Goal: Navigation & Orientation: Find specific page/section

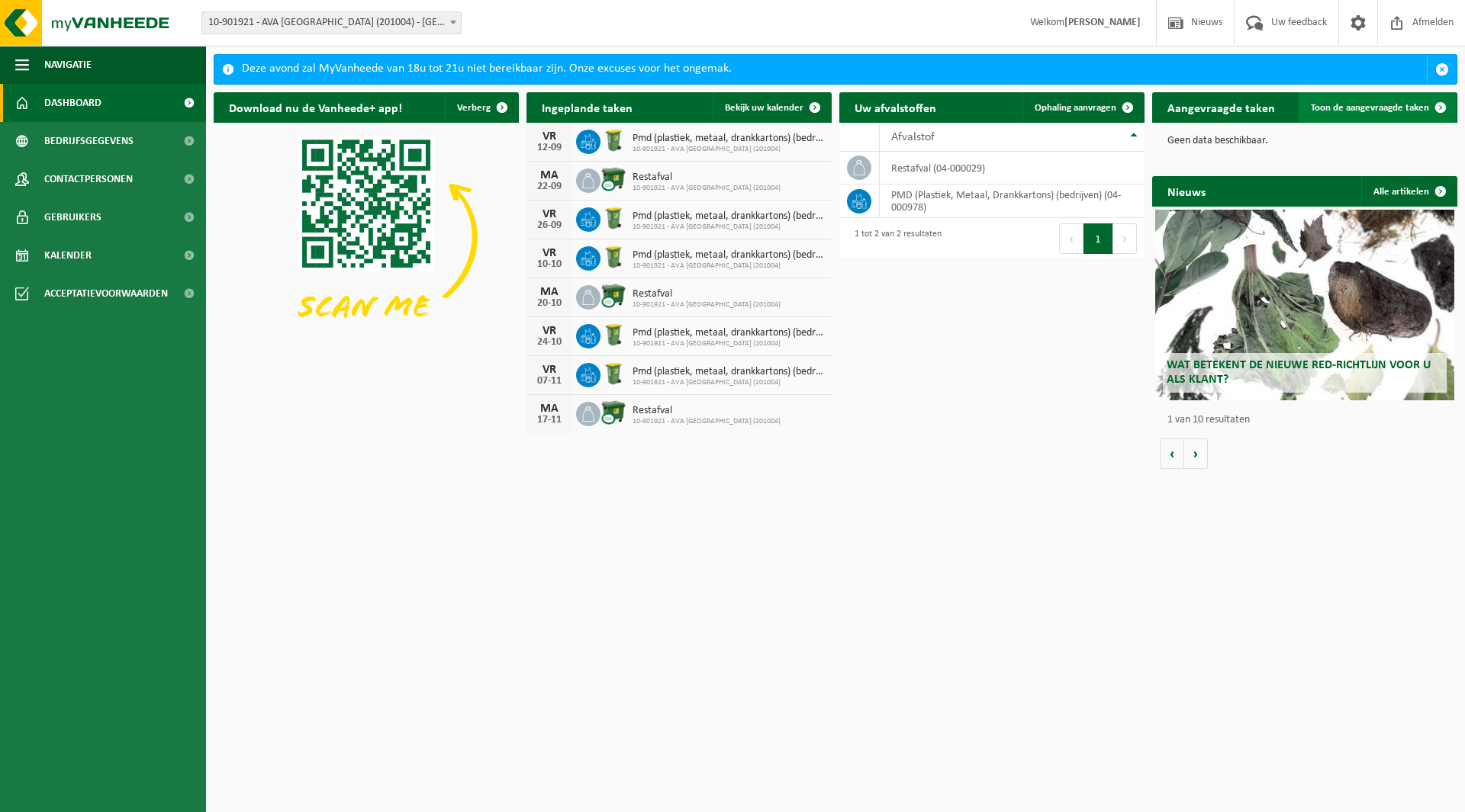
click at [1441, 110] on span at bounding box center [1440, 108] width 31 height 31
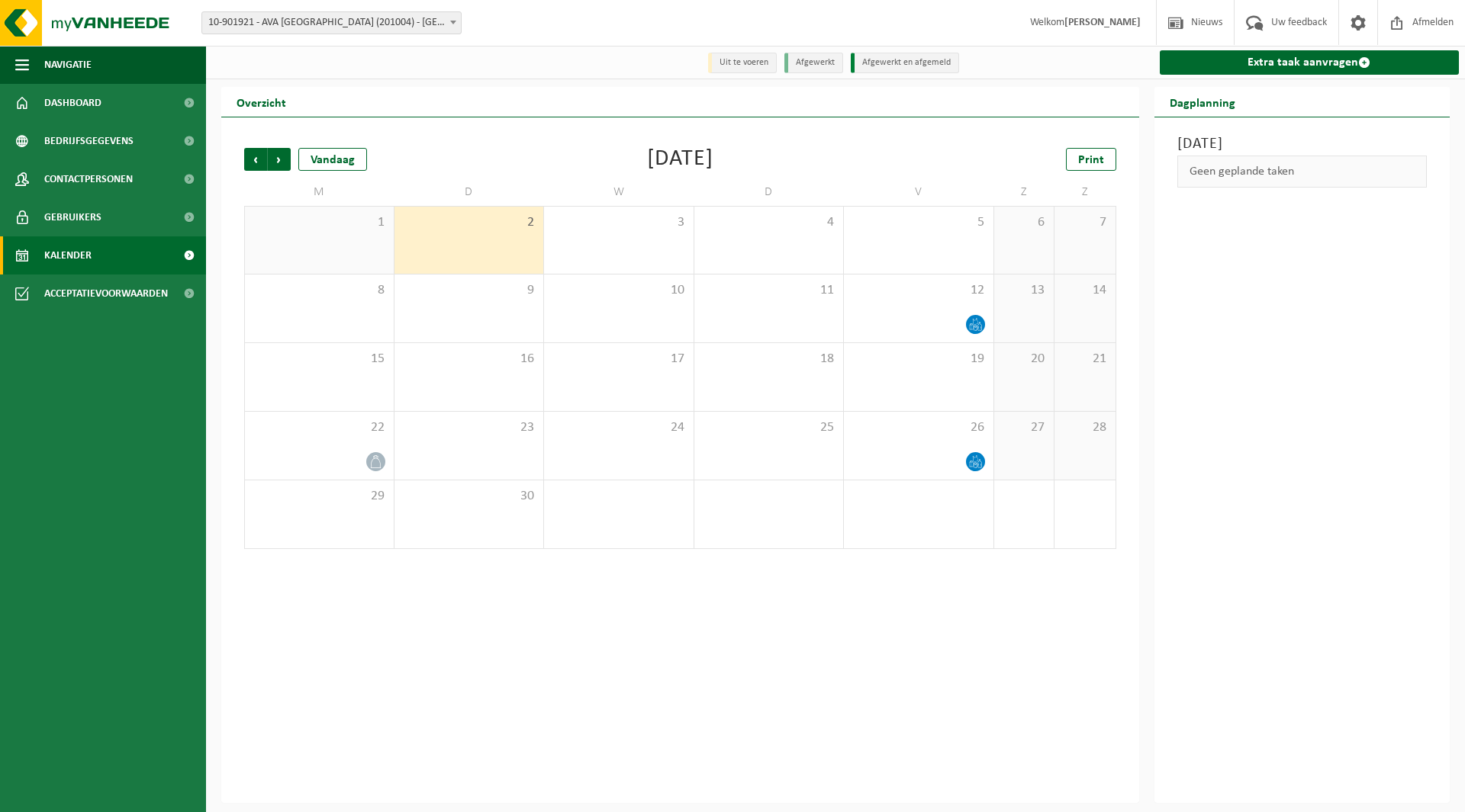
click at [279, 226] on span "1" at bounding box center [319, 222] width 134 height 17
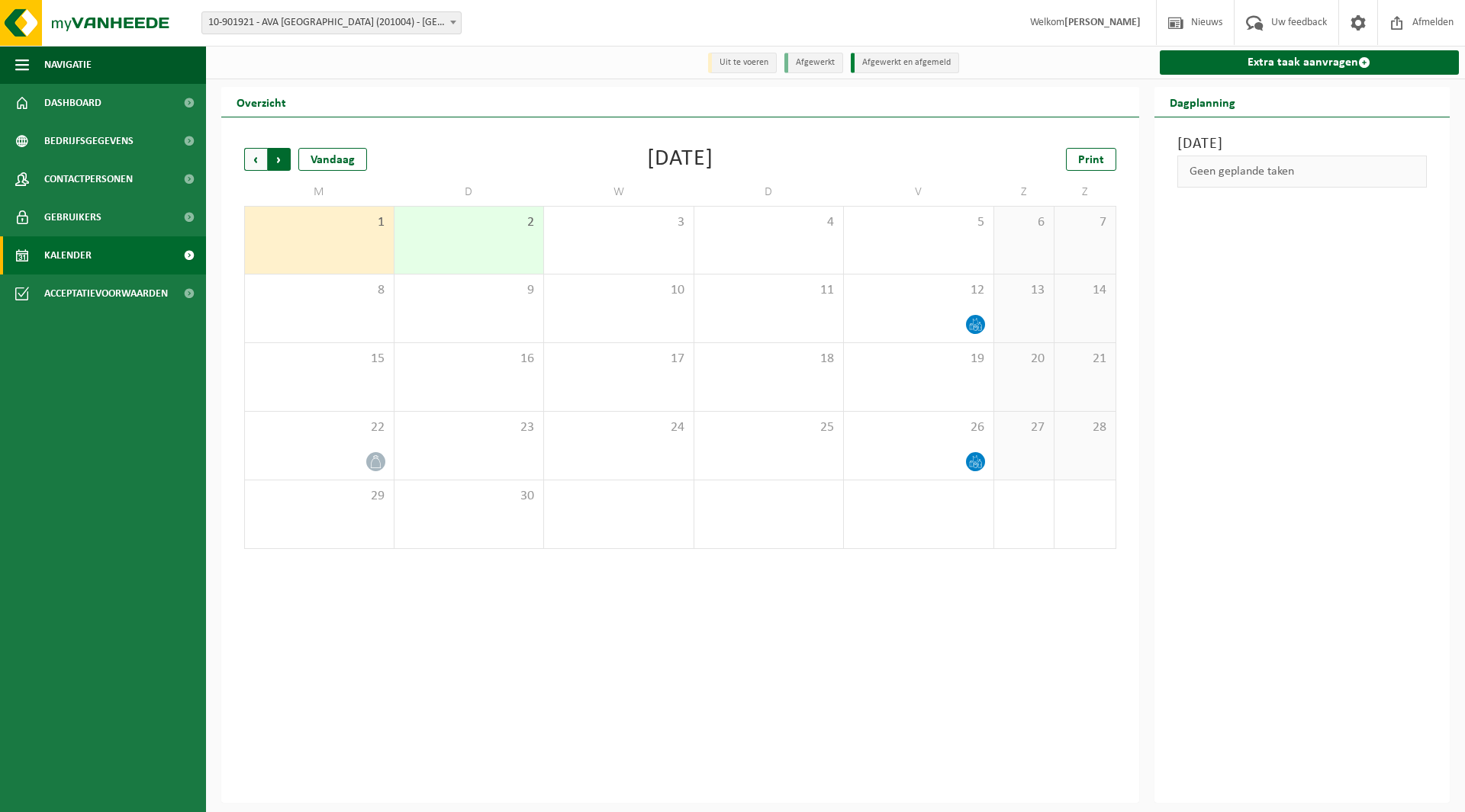
click at [250, 161] on span "Vorige" at bounding box center [255, 159] width 23 height 23
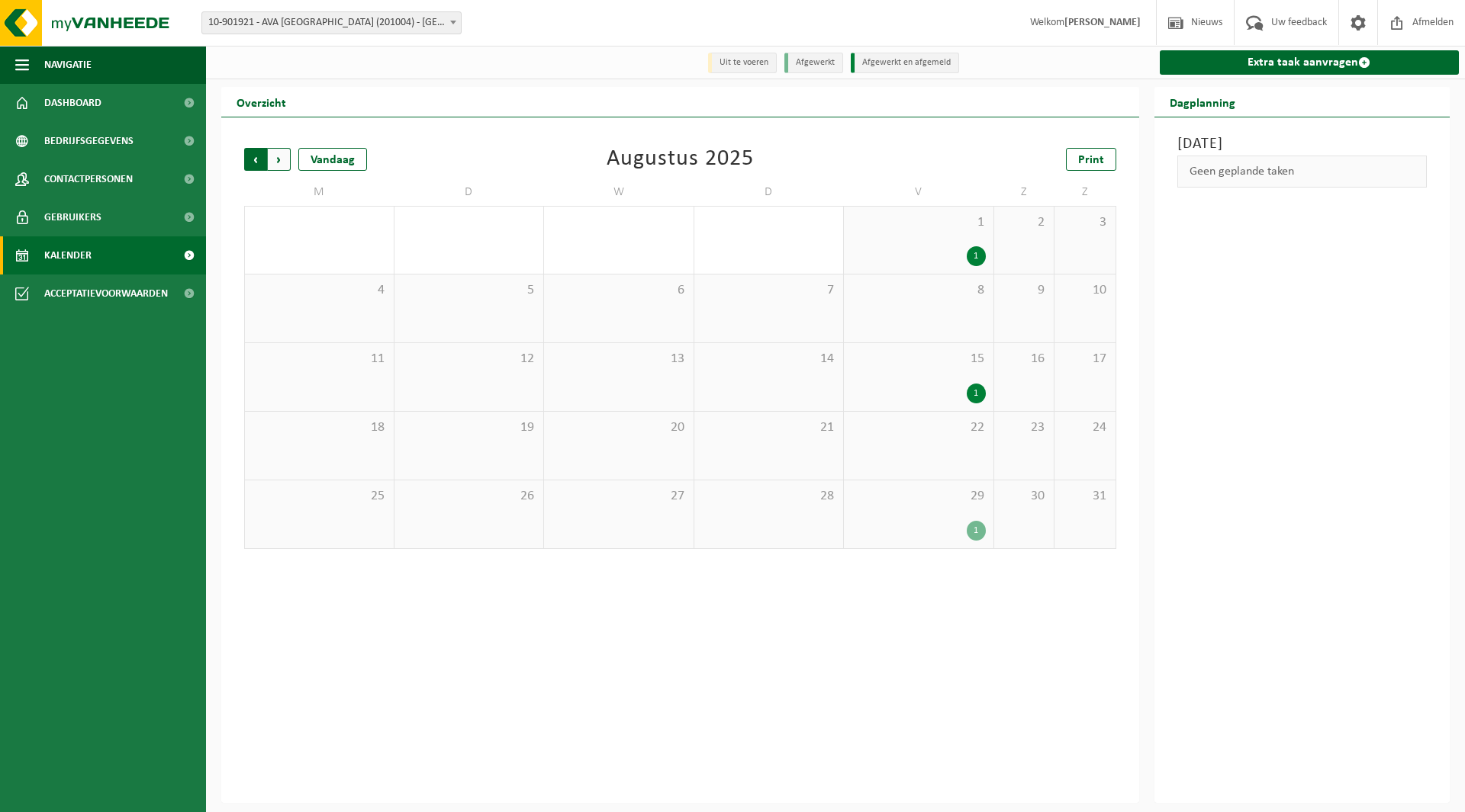
click at [285, 161] on span "Volgende" at bounding box center [278, 159] width 23 height 23
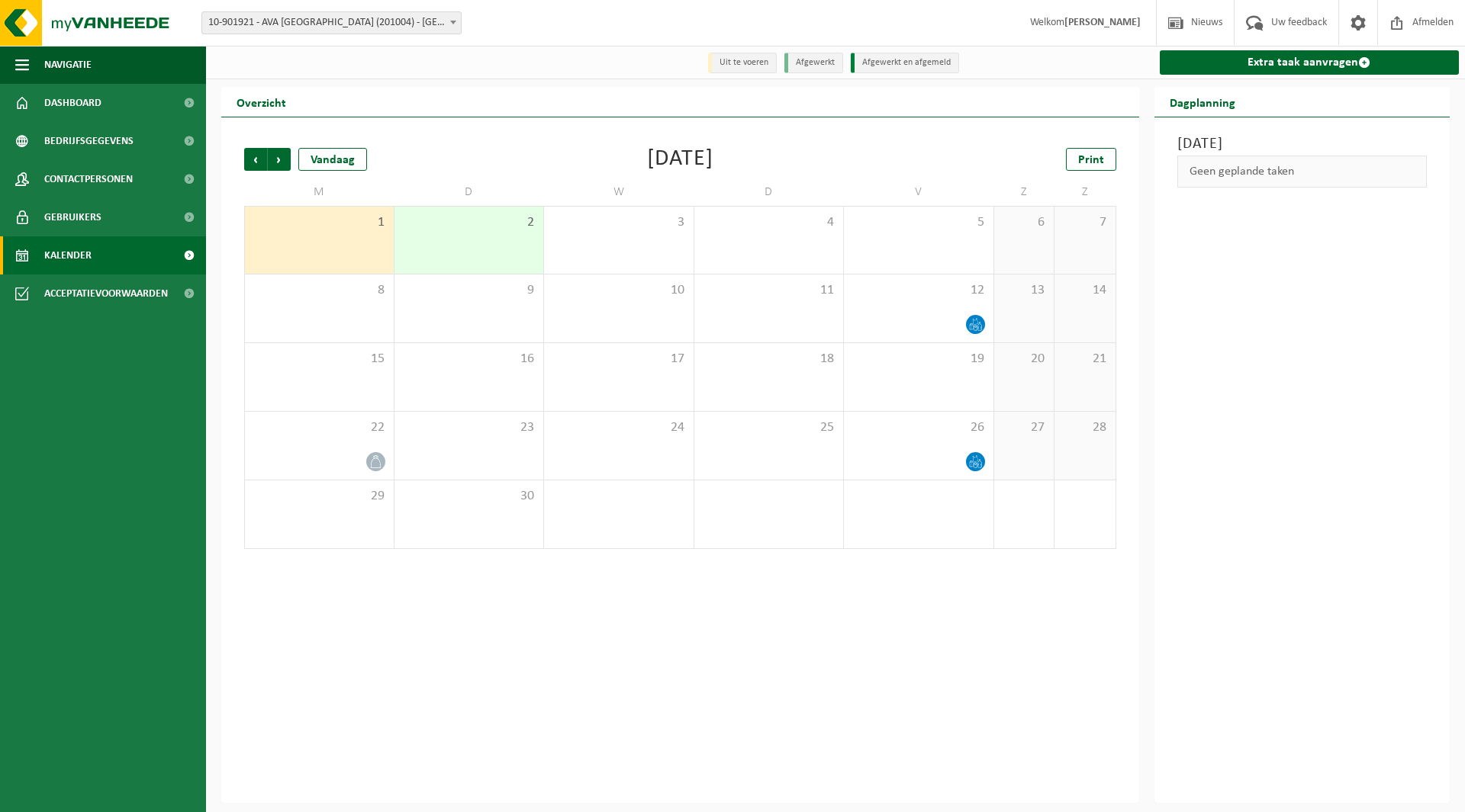
click at [761, 67] on li "Uit te voeren" at bounding box center [741, 63] width 69 height 21
click at [759, 57] on li "Uit te voeren" at bounding box center [741, 63] width 69 height 21
click at [112, 185] on span "Contactpersonen" at bounding box center [88, 180] width 89 height 38
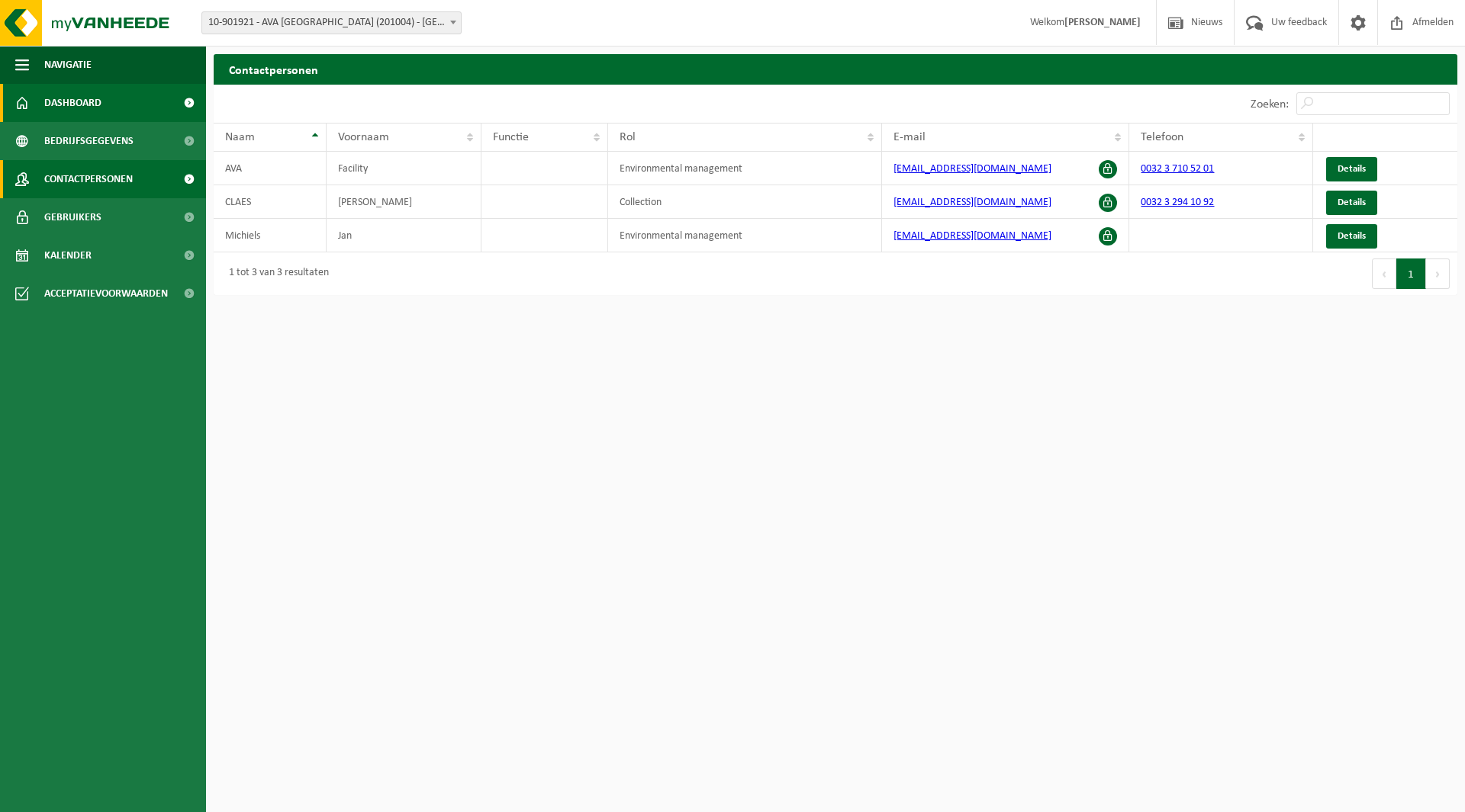
click at [125, 100] on link "Dashboard" at bounding box center [103, 103] width 206 height 38
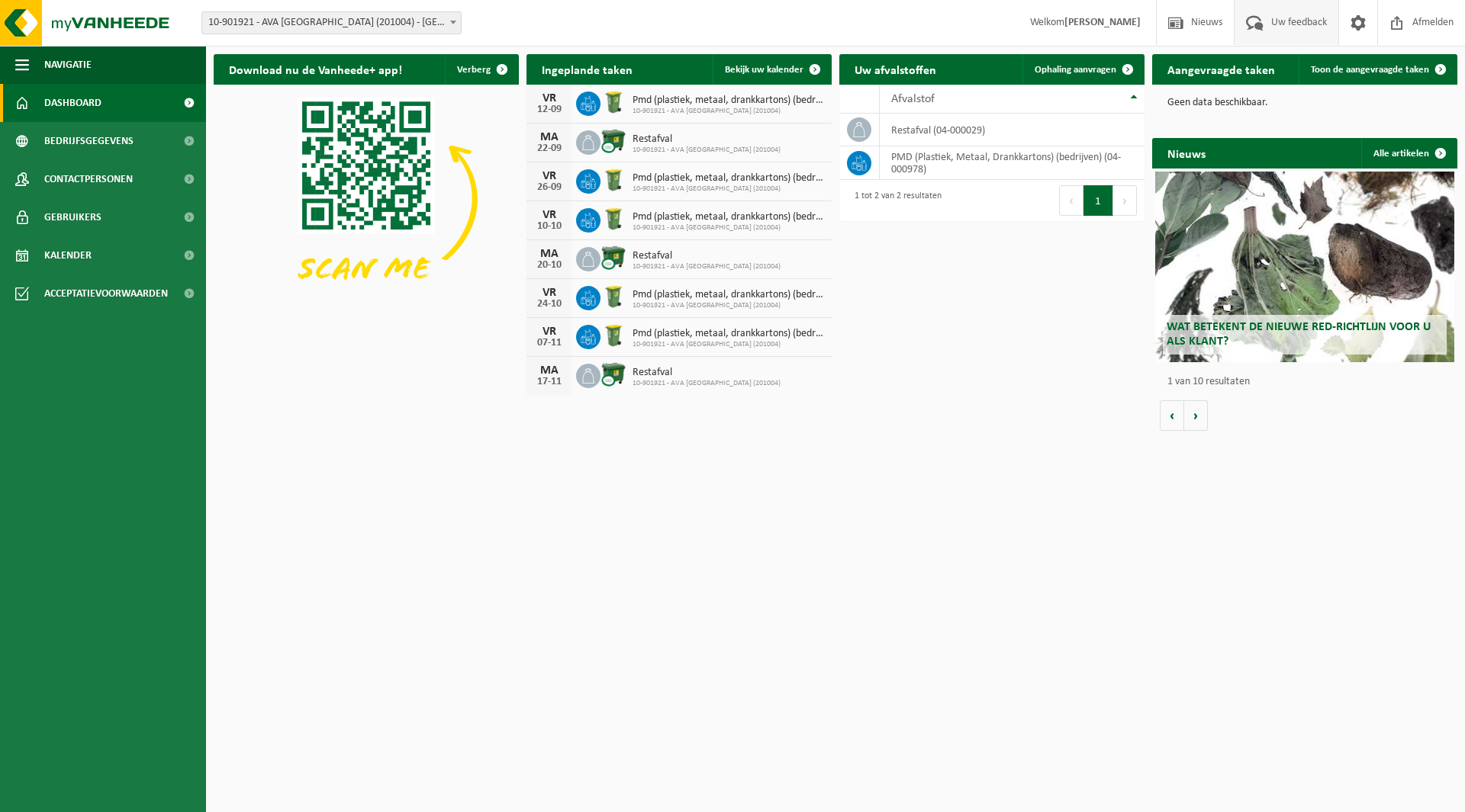
click at [1273, 29] on span "Uw feedback" at bounding box center [1298, 22] width 63 height 45
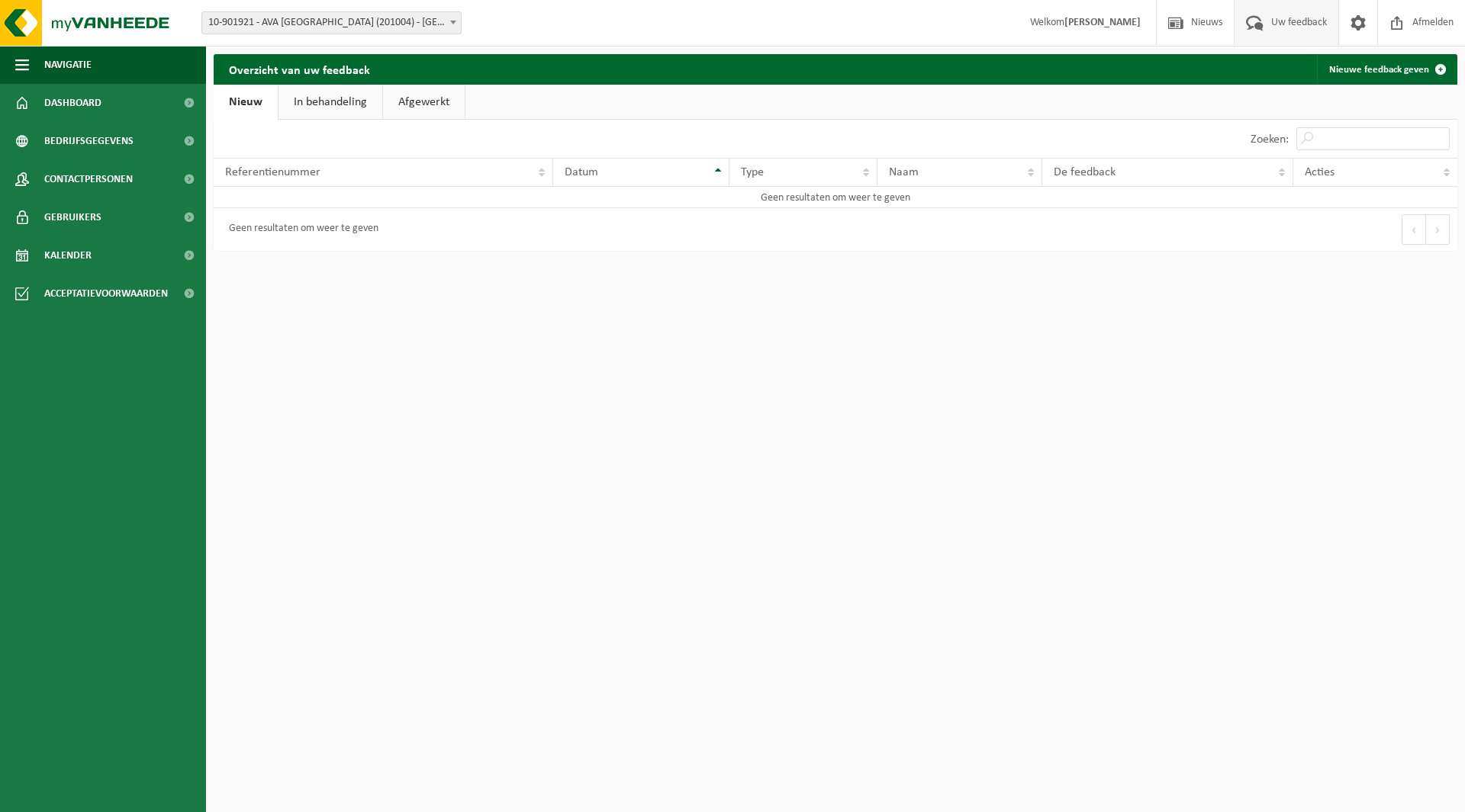
click at [1253, 22] on span at bounding box center [1254, 22] width 25 height 45
click at [1204, 26] on span "Nieuws" at bounding box center [1207, 22] width 39 height 45
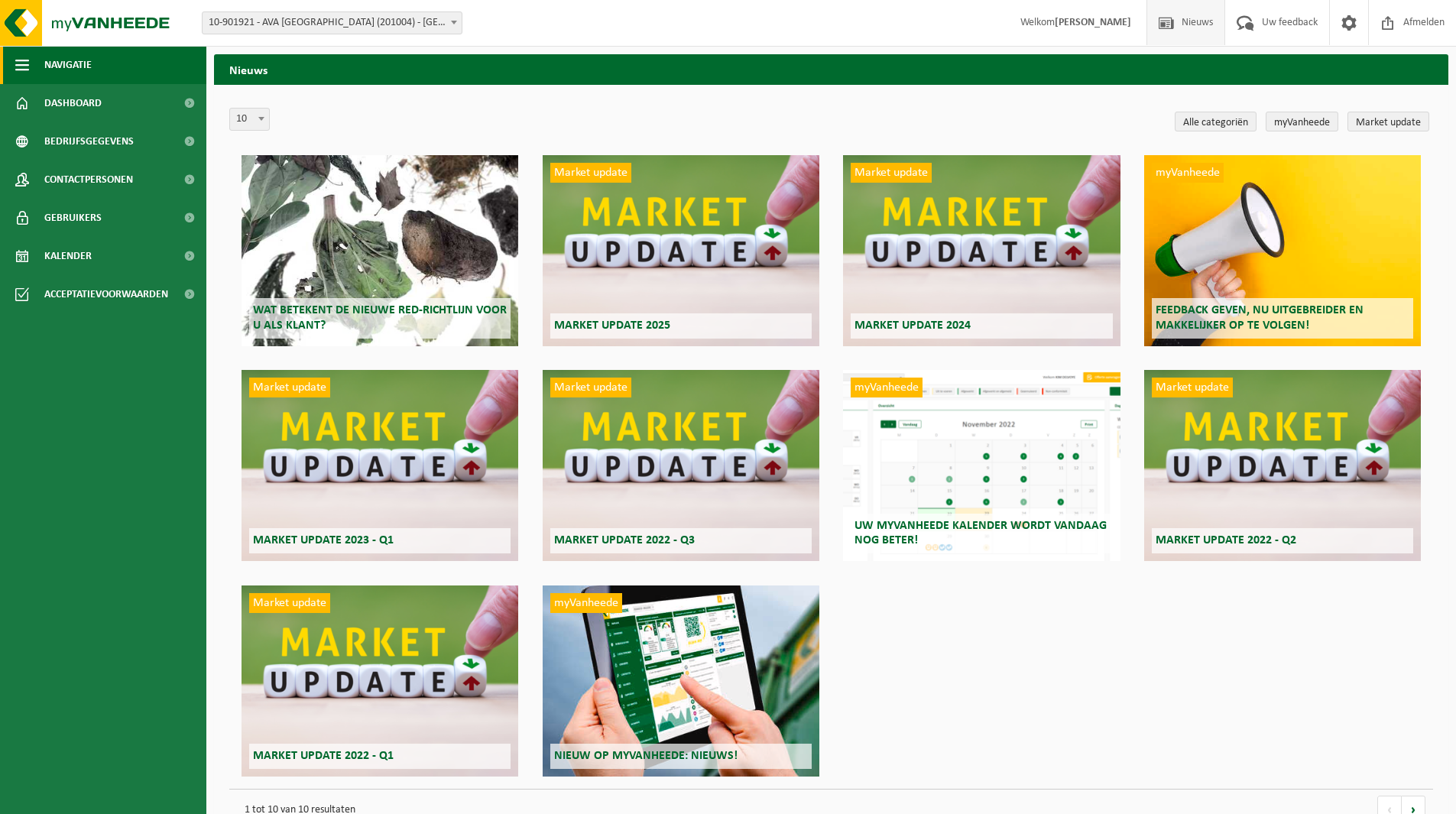
click at [14, 57] on button "Navigatie" at bounding box center [103, 65] width 206 height 38
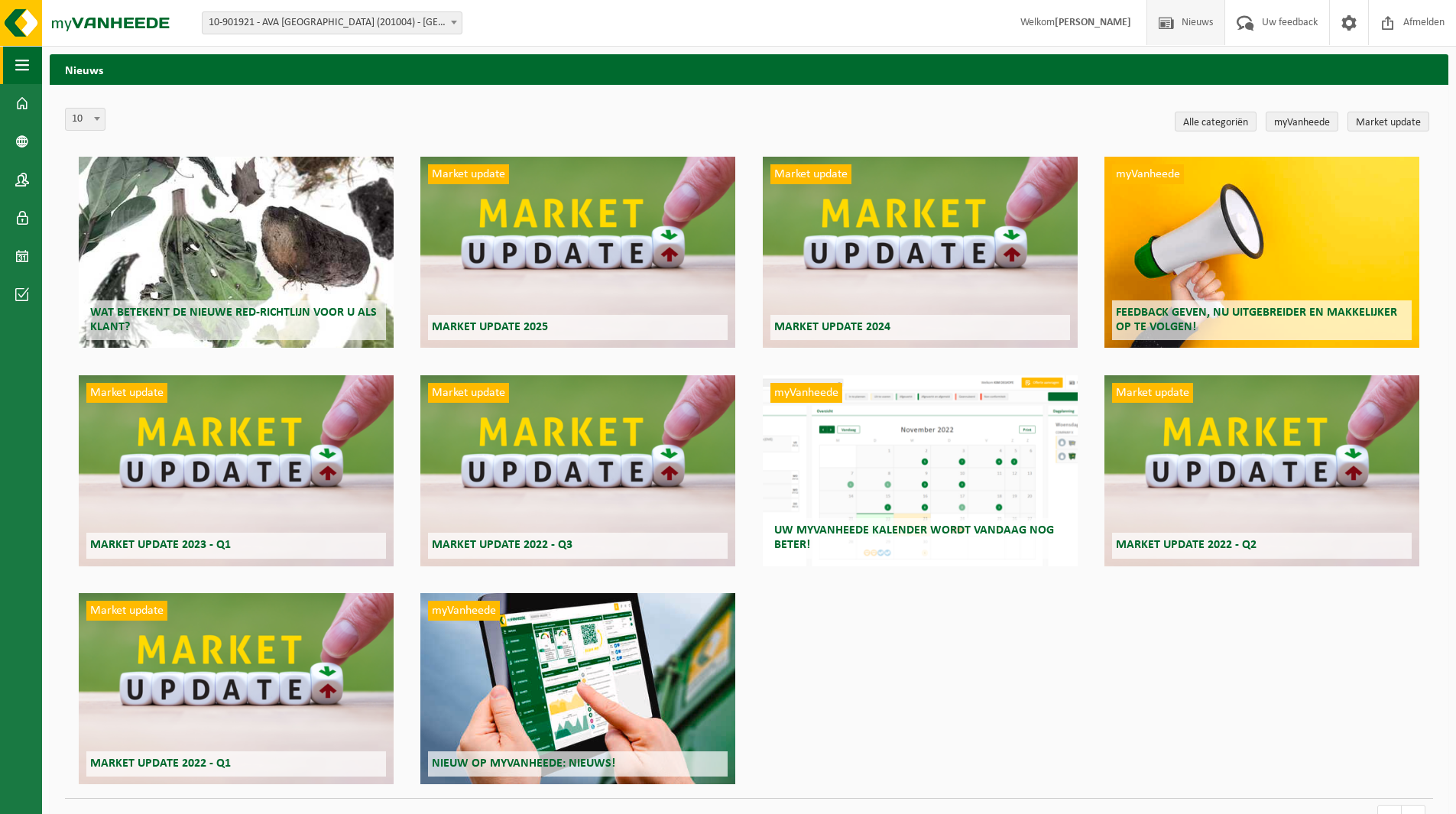
click at [23, 66] on span "button" at bounding box center [22, 65] width 14 height 38
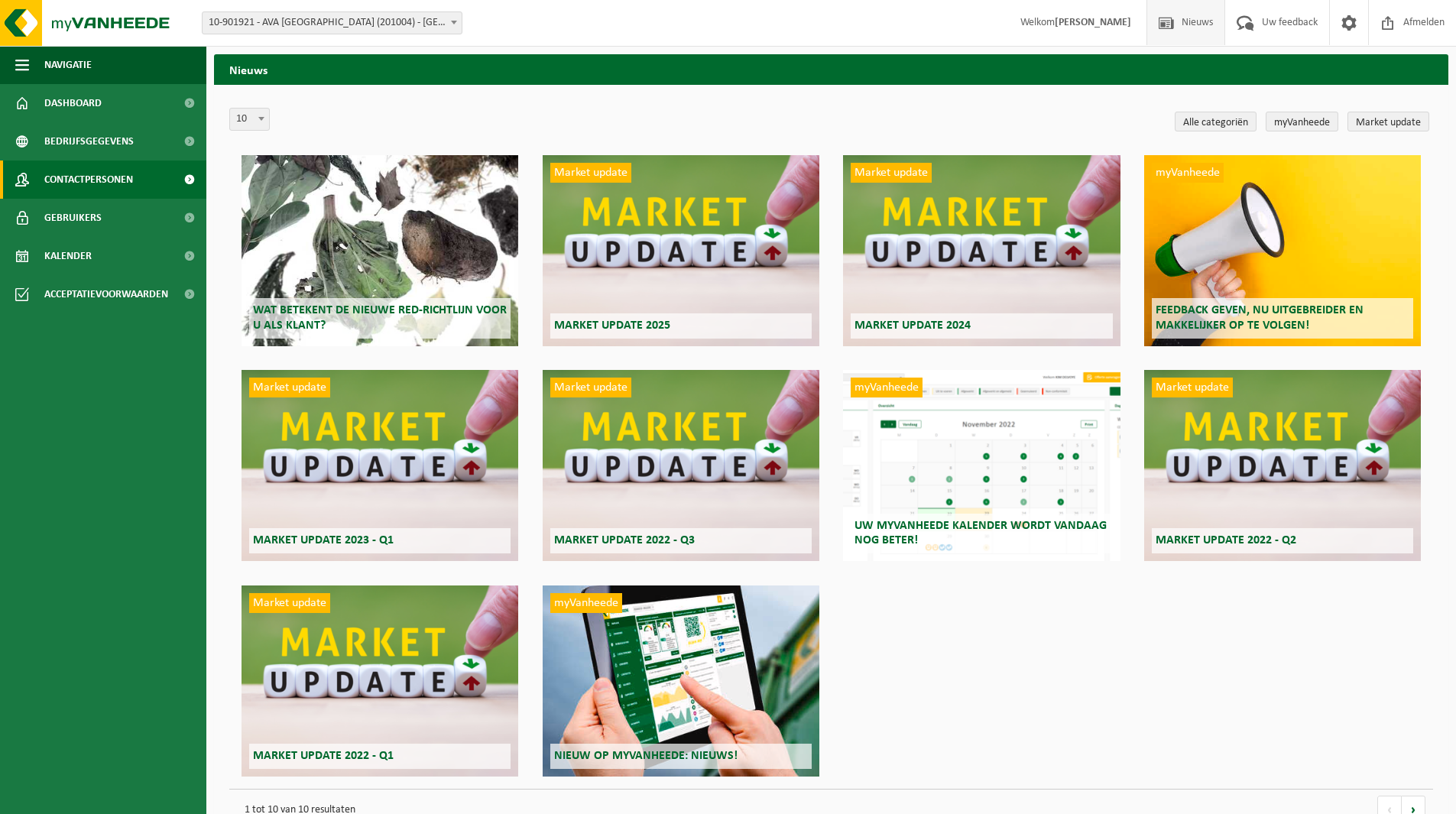
click at [74, 177] on span "Contactpersonen" at bounding box center [88, 180] width 89 height 38
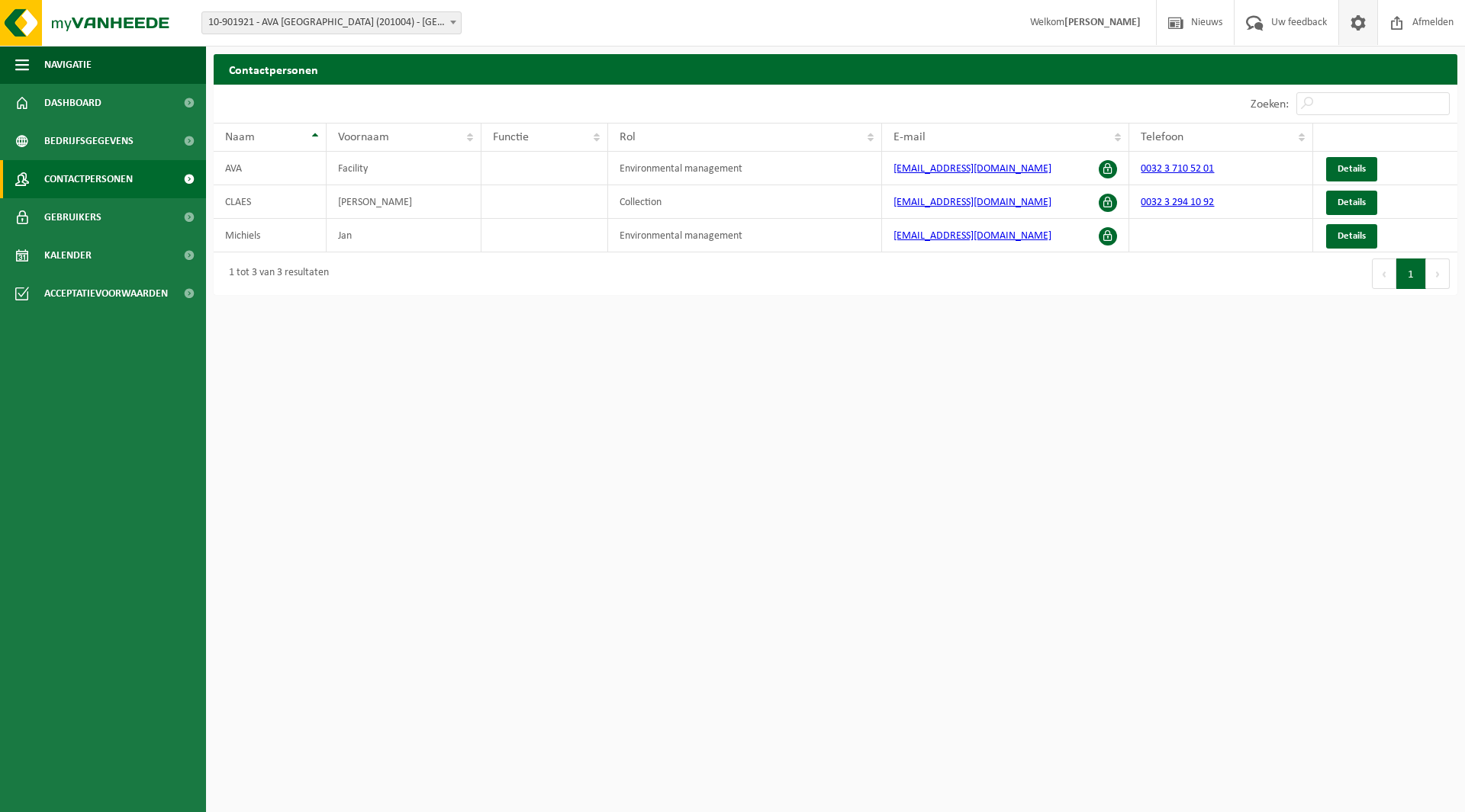
click at [1358, 23] on span at bounding box center [1357, 22] width 23 height 45
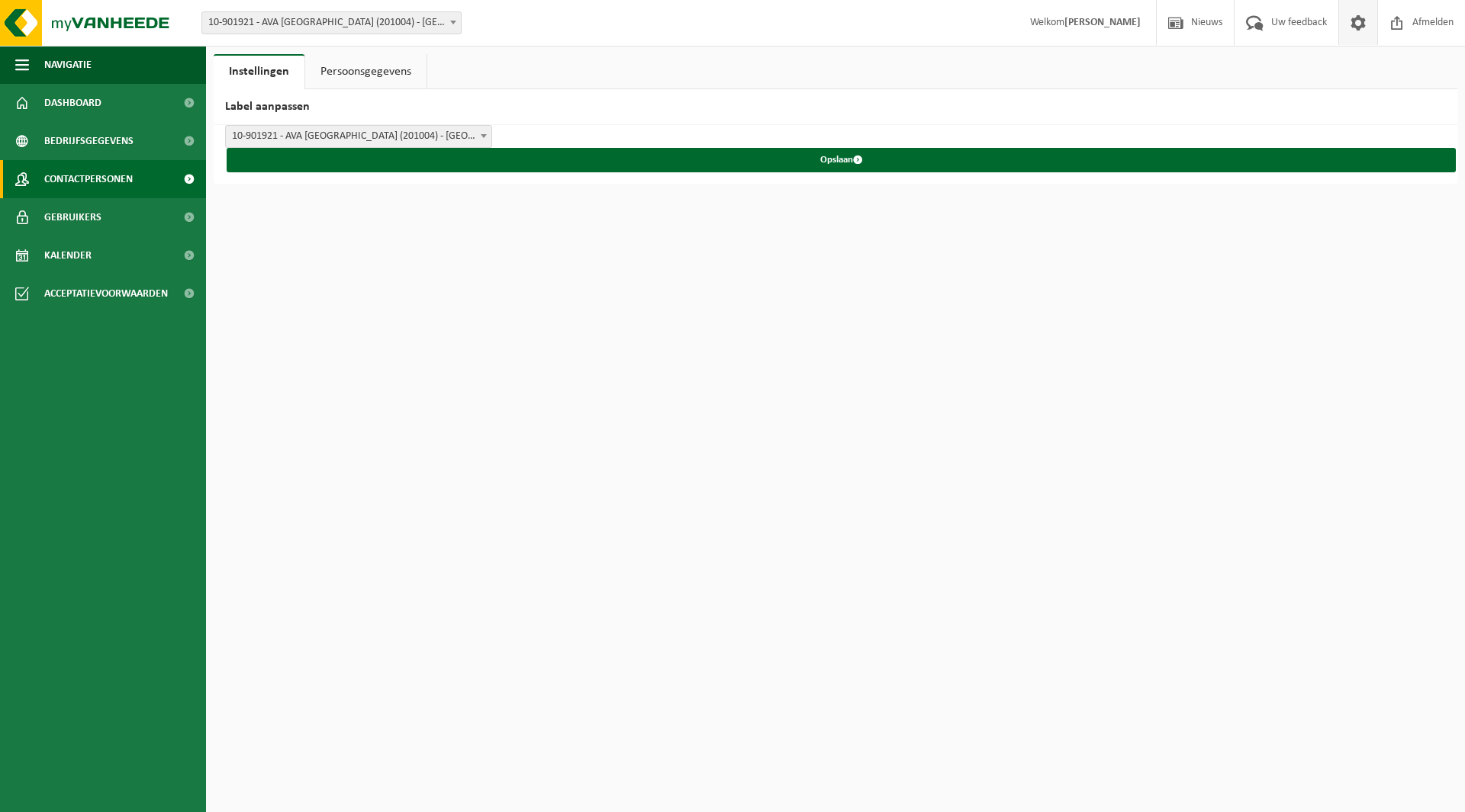
click at [37, 179] on link "Contactpersonen" at bounding box center [103, 180] width 206 height 38
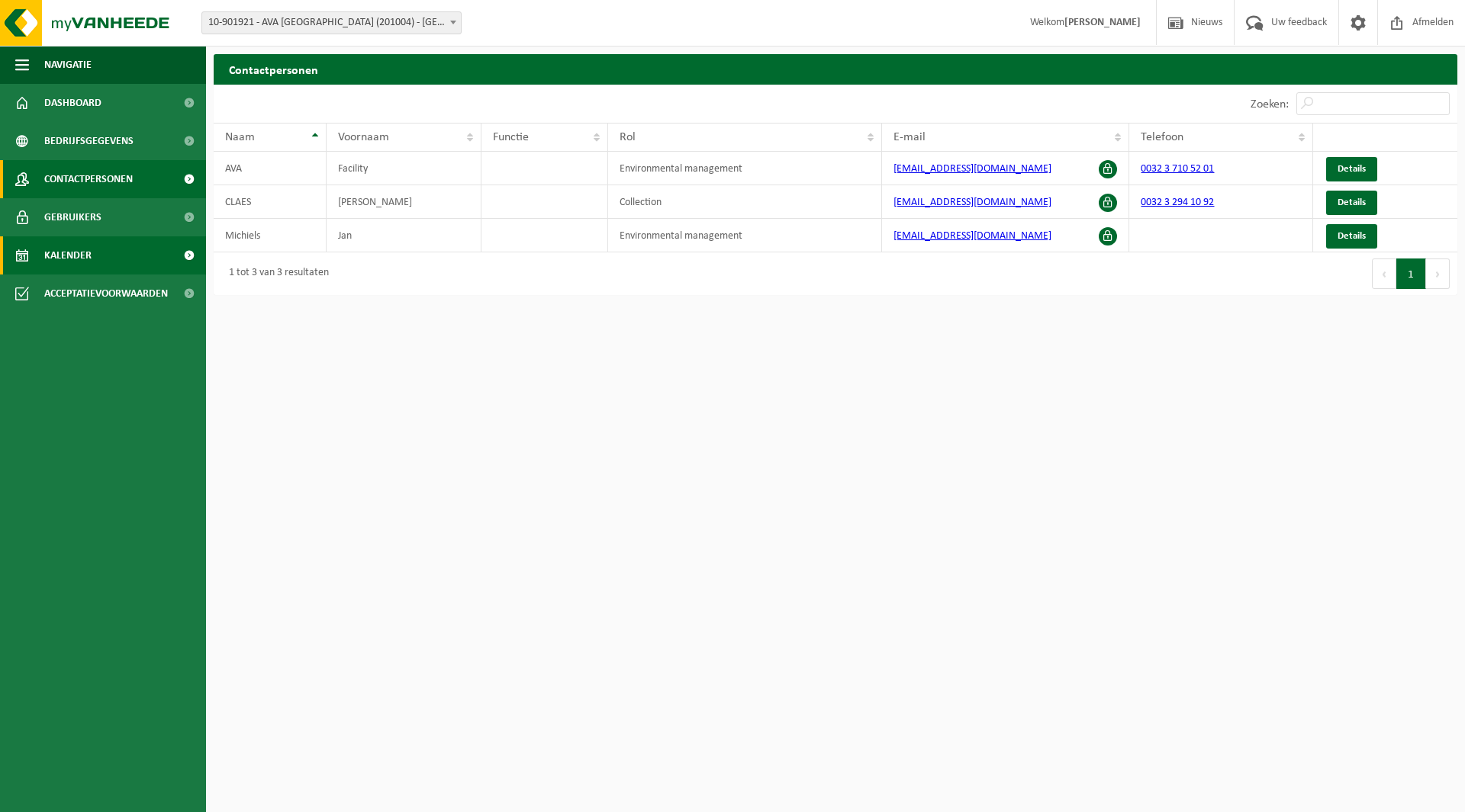
click at [51, 251] on span "Kalender" at bounding box center [67, 255] width 47 height 38
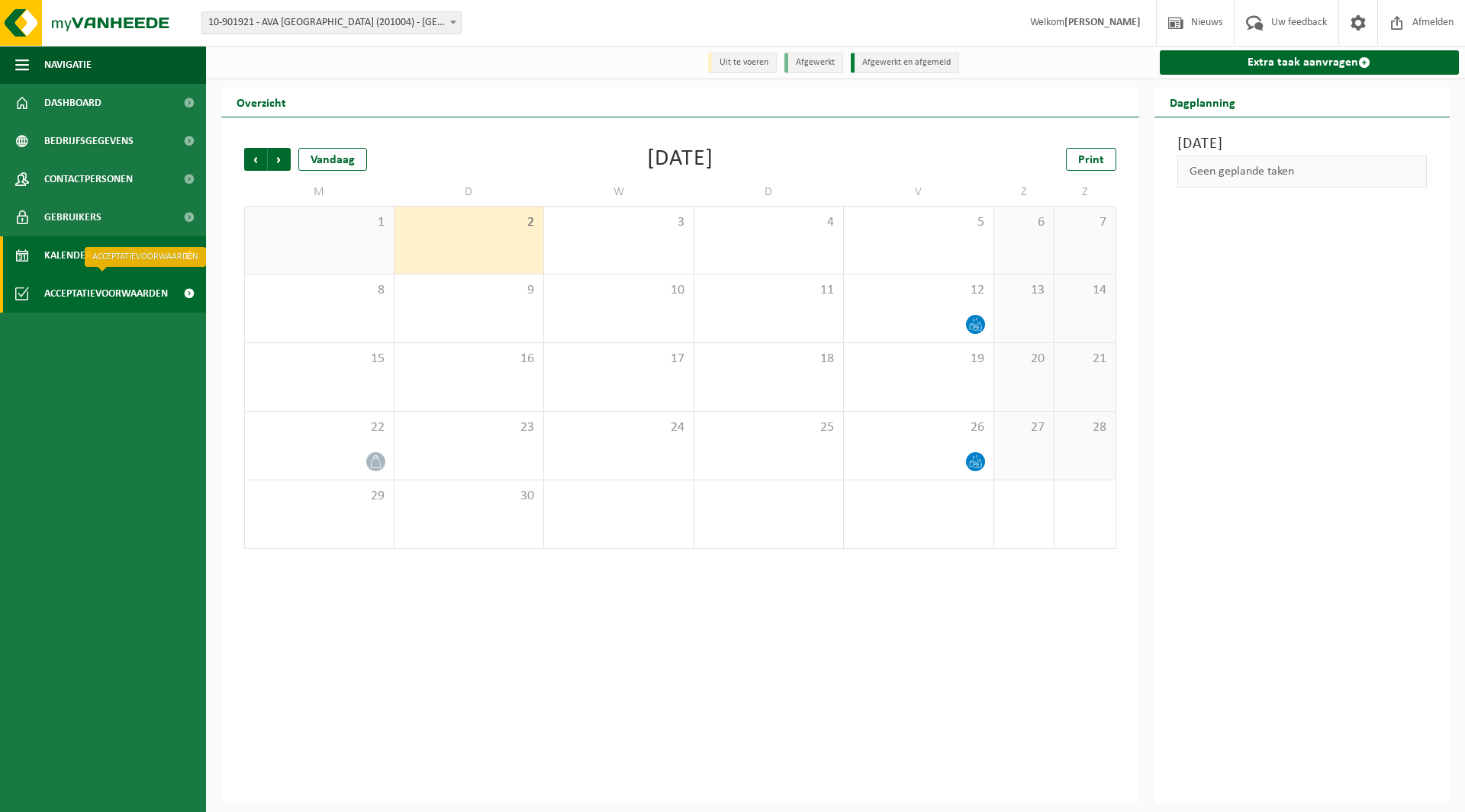
click at [57, 289] on span "Acceptatievoorwaarden" at bounding box center [106, 293] width 124 height 38
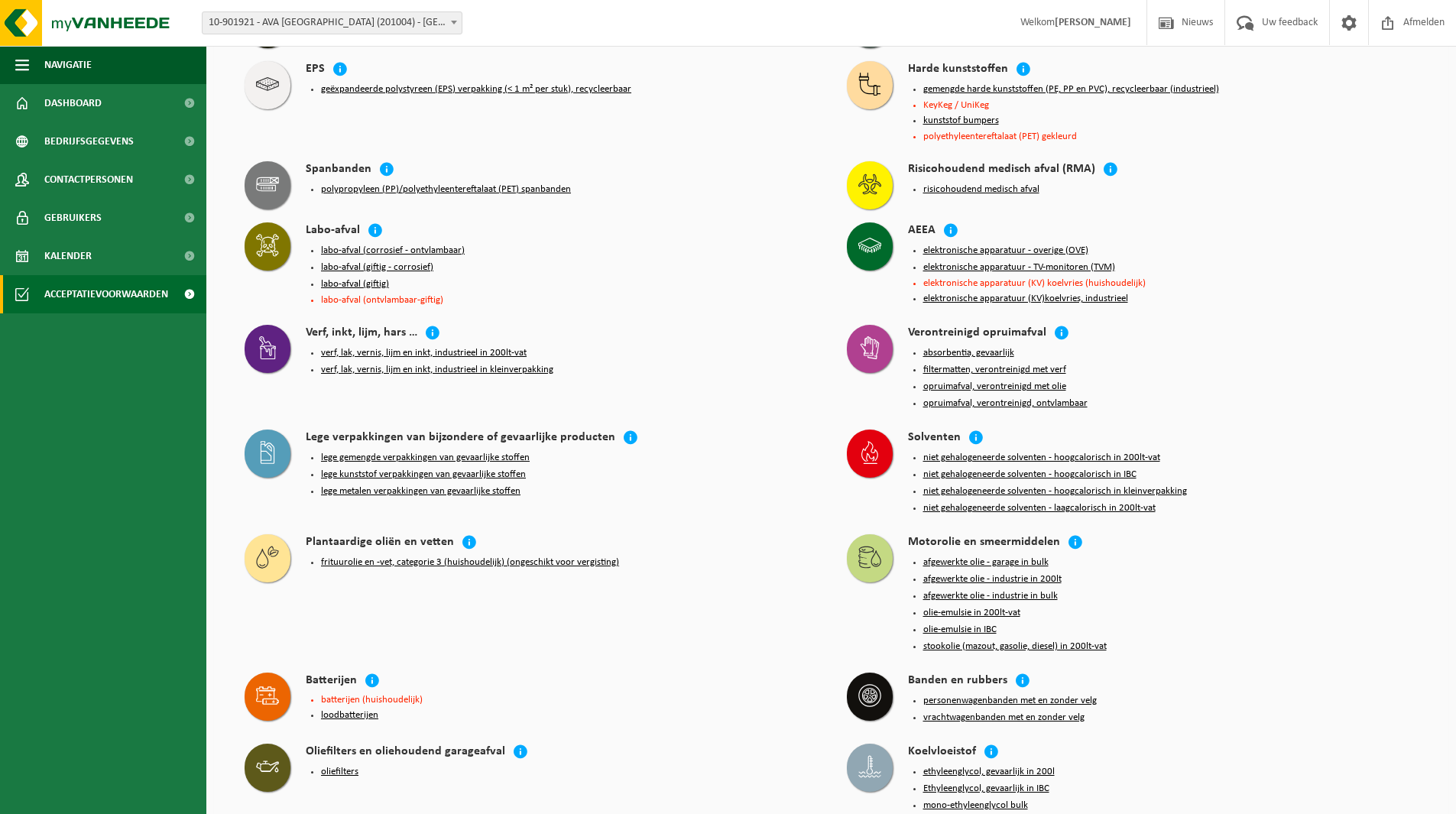
scroll to position [840, 0]
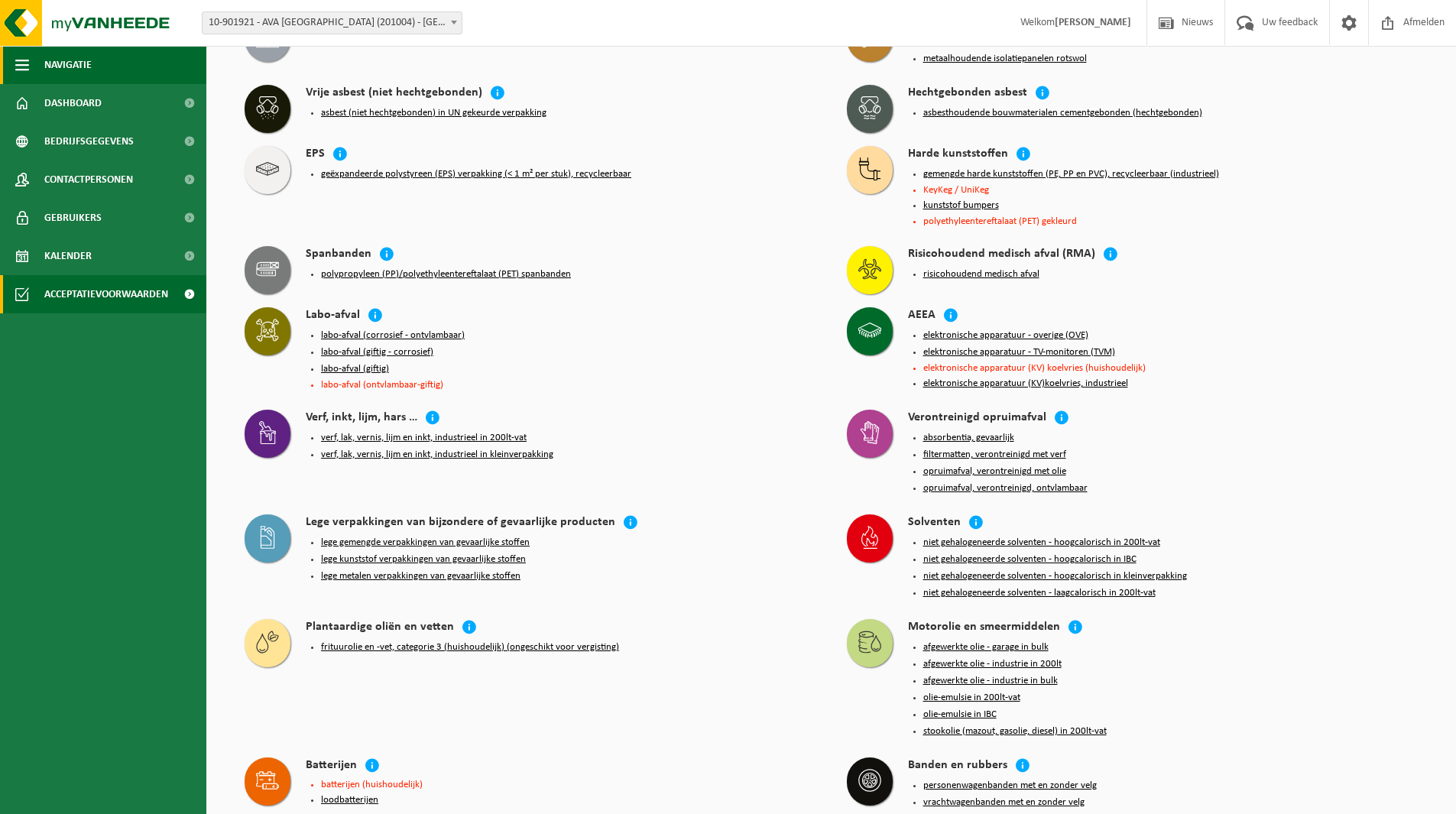
click at [49, 57] on span "Navigatie" at bounding box center [67, 65] width 47 height 38
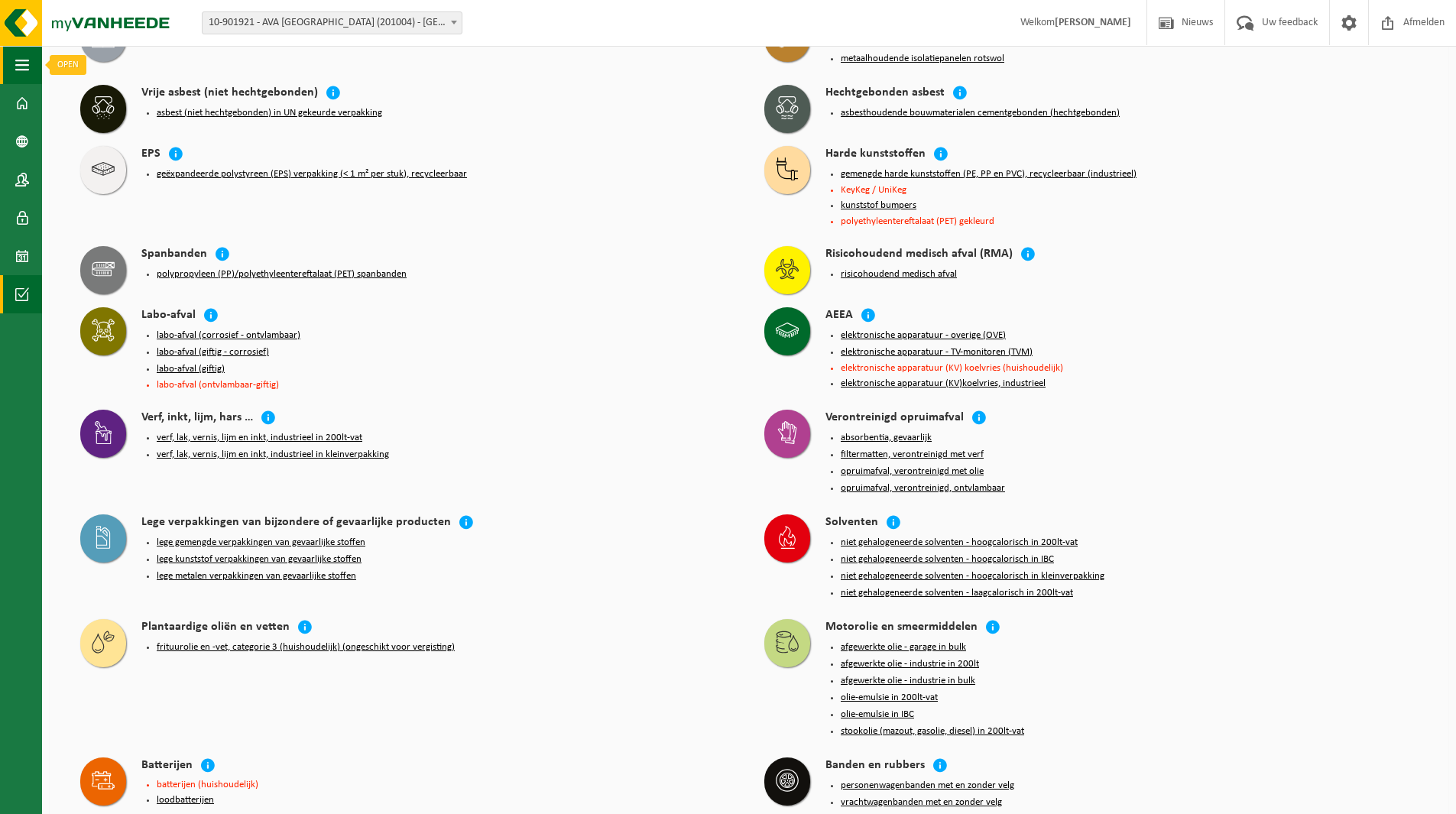
click at [26, 70] on span "button" at bounding box center [22, 65] width 14 height 38
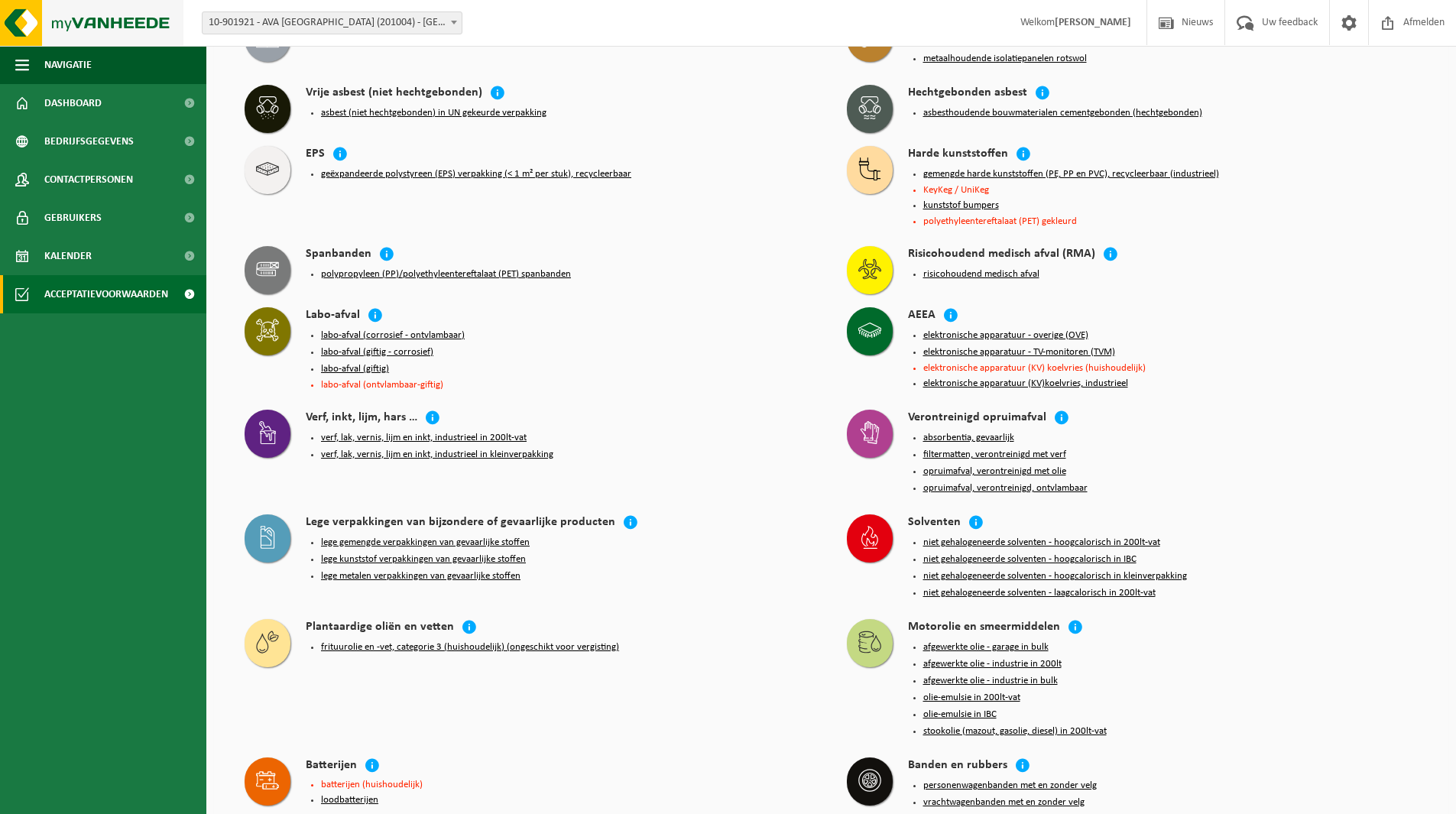
click at [97, 25] on img at bounding box center [91, 23] width 183 height 46
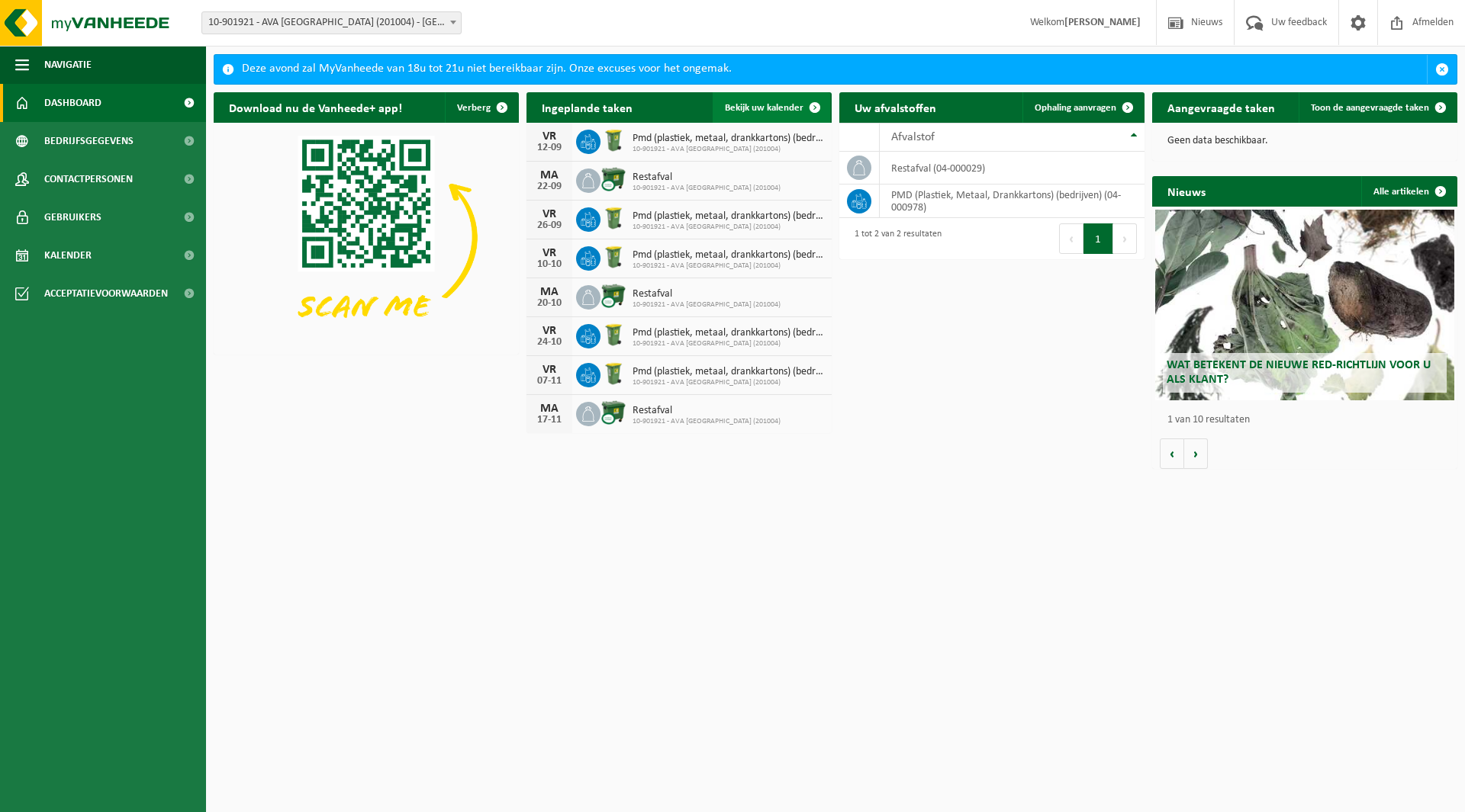
click at [782, 106] on span "Bekijk uw kalender" at bounding box center [763, 108] width 79 height 10
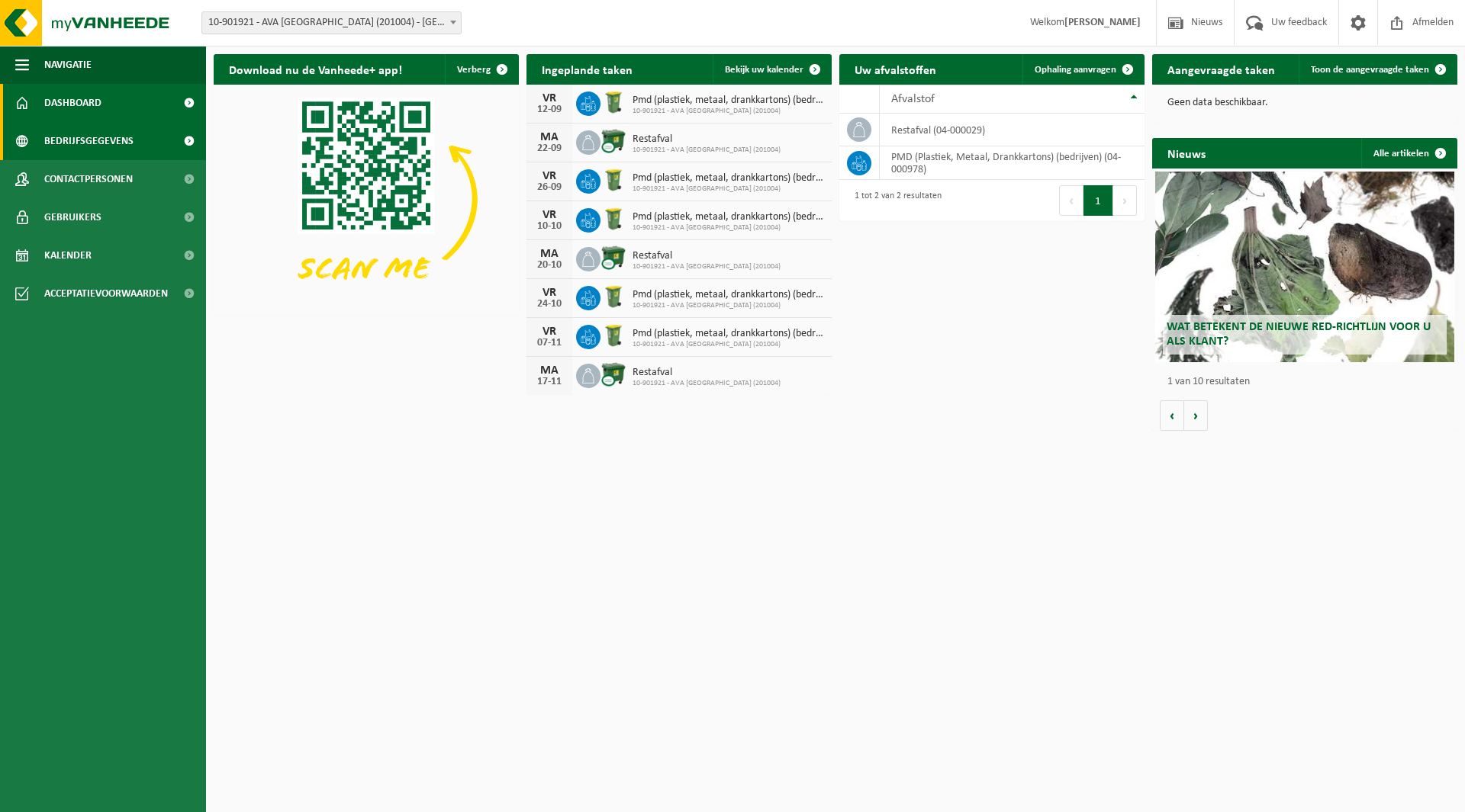
click at [116, 141] on span "Bedrijfsgegevens" at bounding box center [88, 141] width 89 height 38
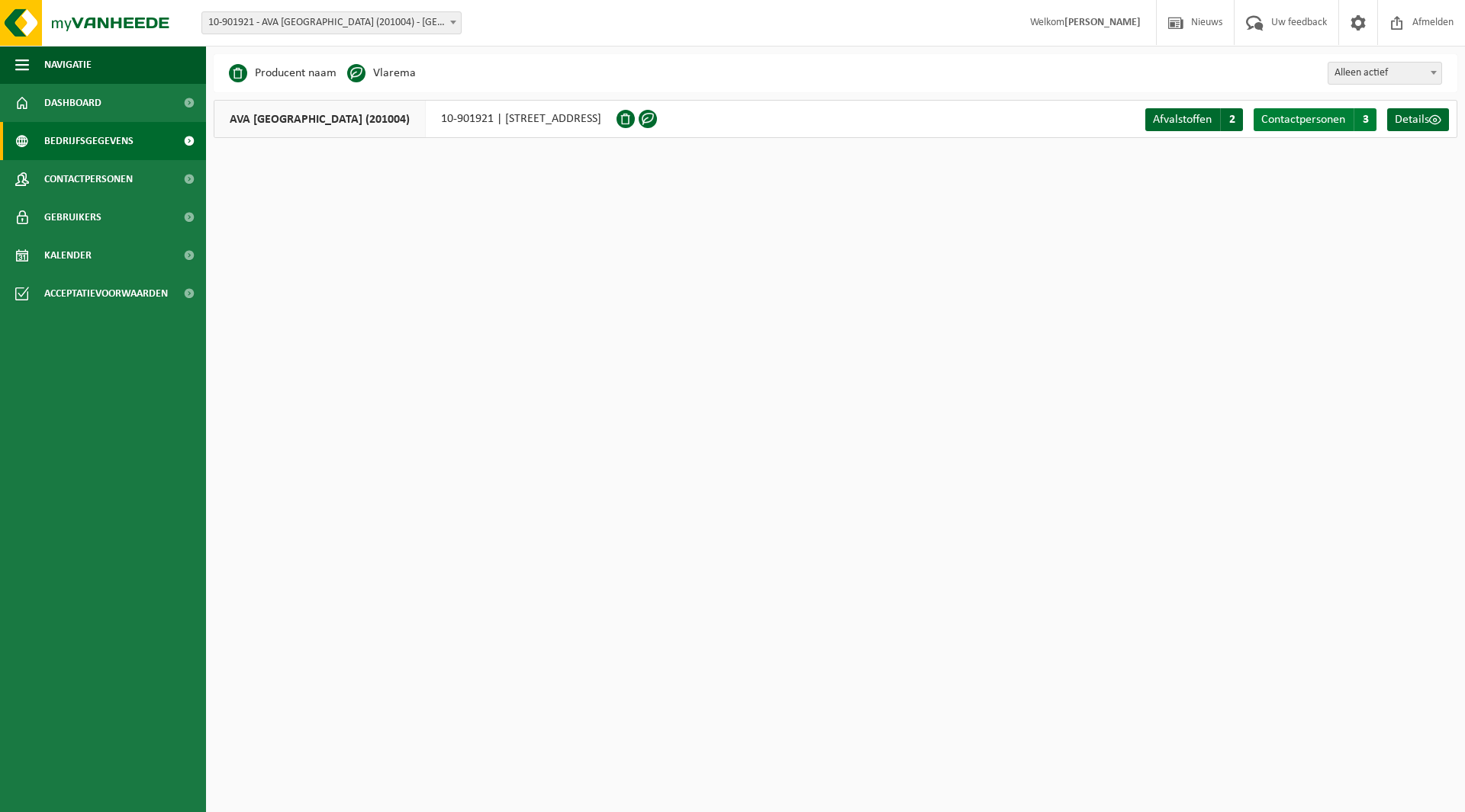
click at [1362, 127] on span "3" at bounding box center [1364, 120] width 23 height 23
